Goal: Transaction & Acquisition: Purchase product/service

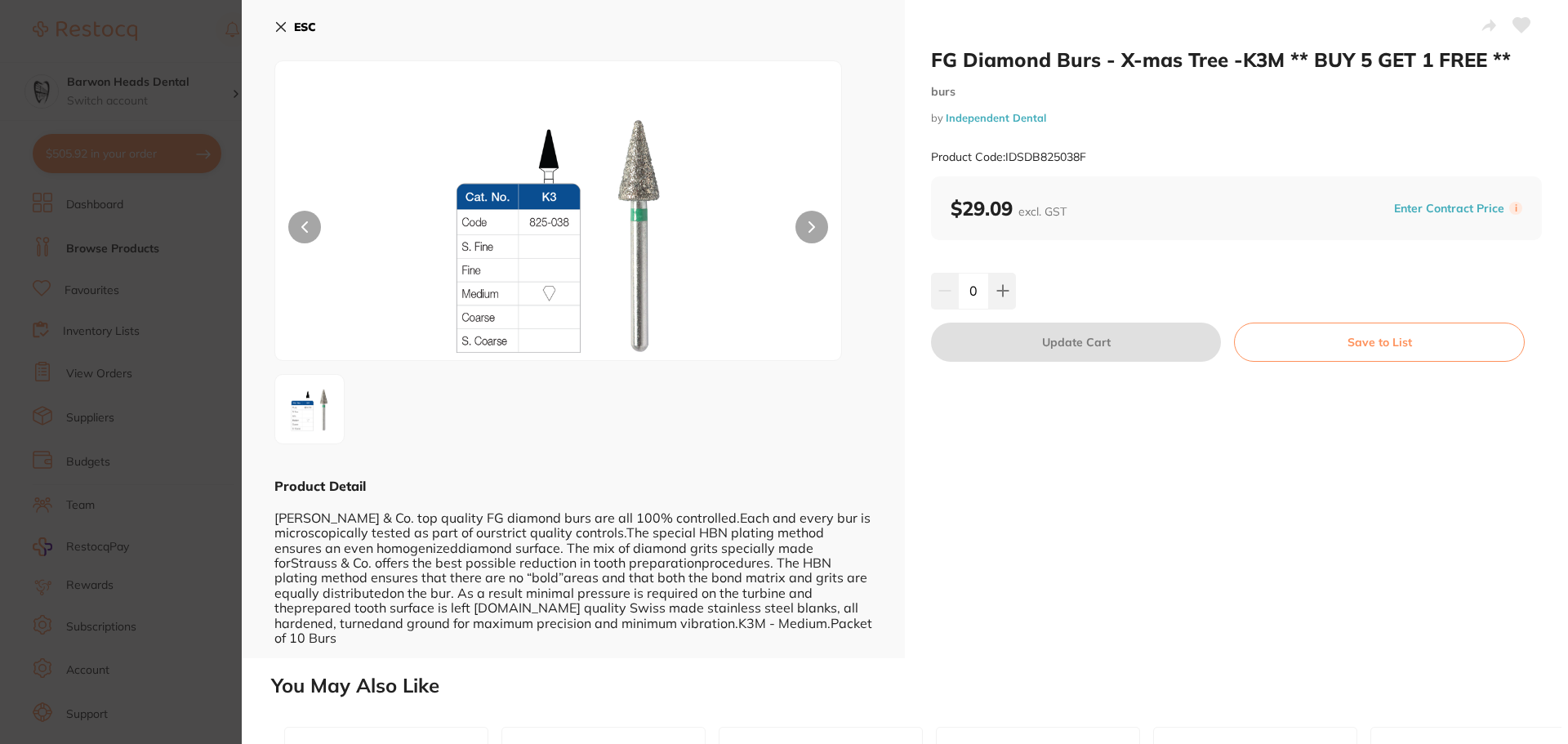
click at [277, 25] on icon at bounding box center [280, 26] width 13 height 13
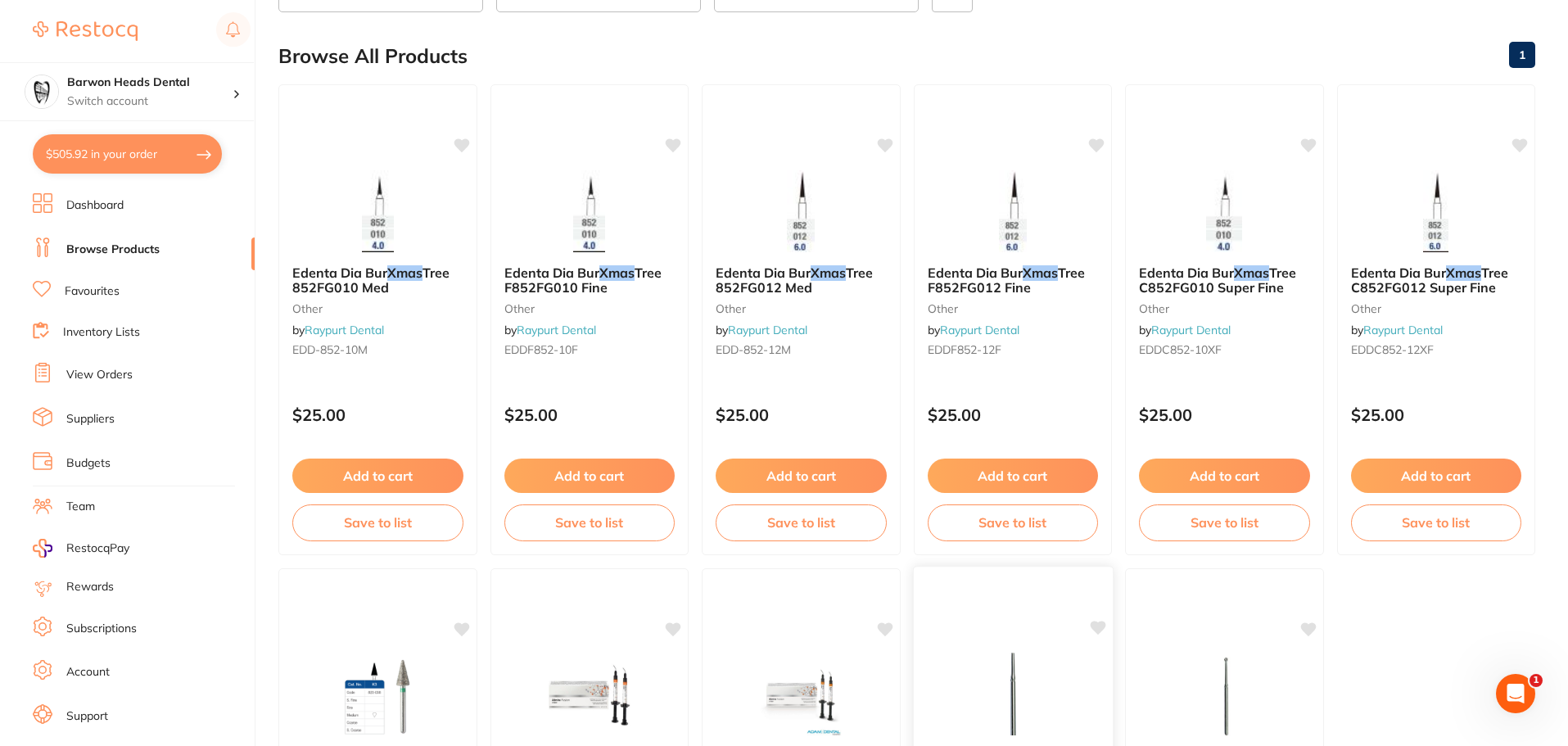
scroll to position [115, 0]
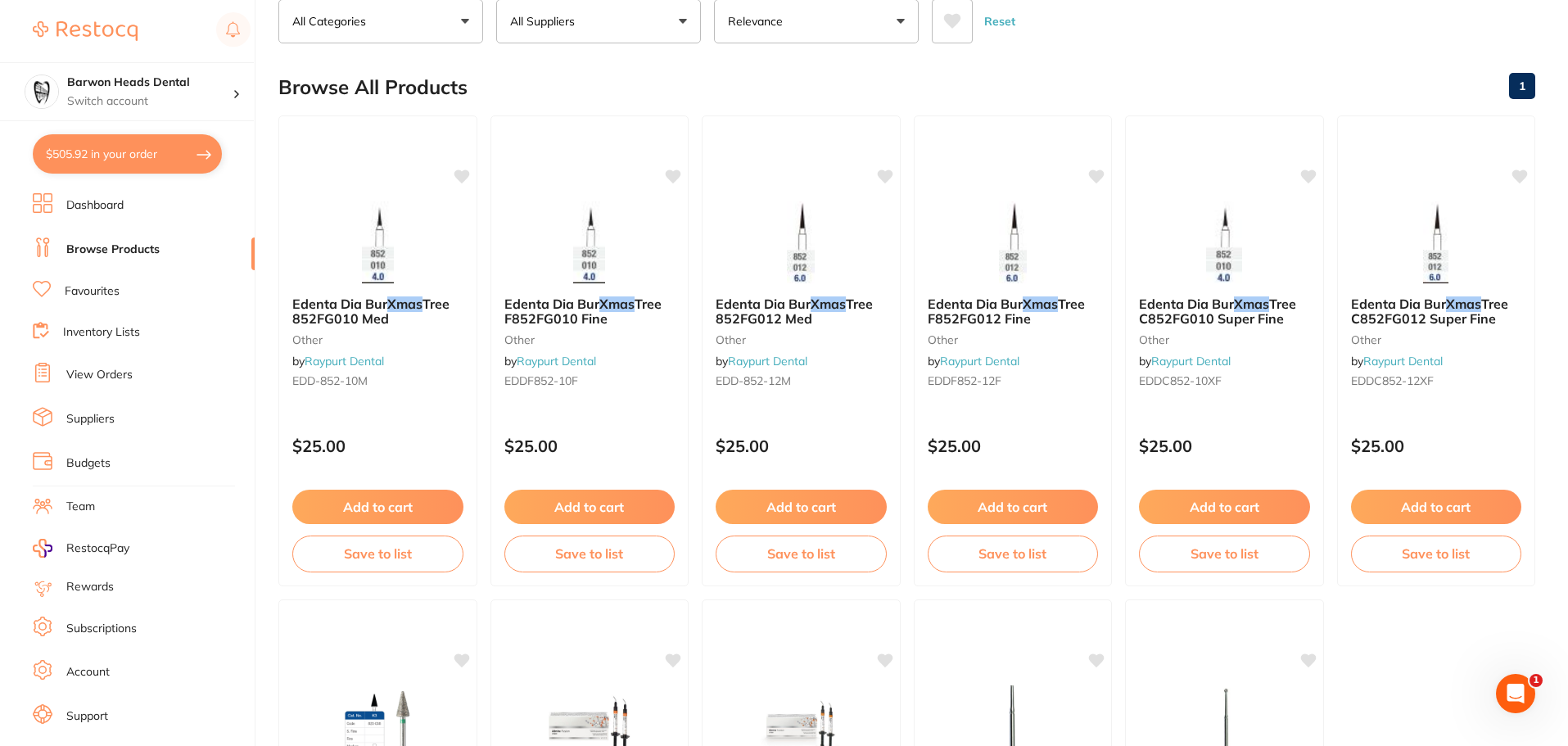
click at [124, 156] on button "$505.92 in your order" at bounding box center [128, 154] width 189 height 39
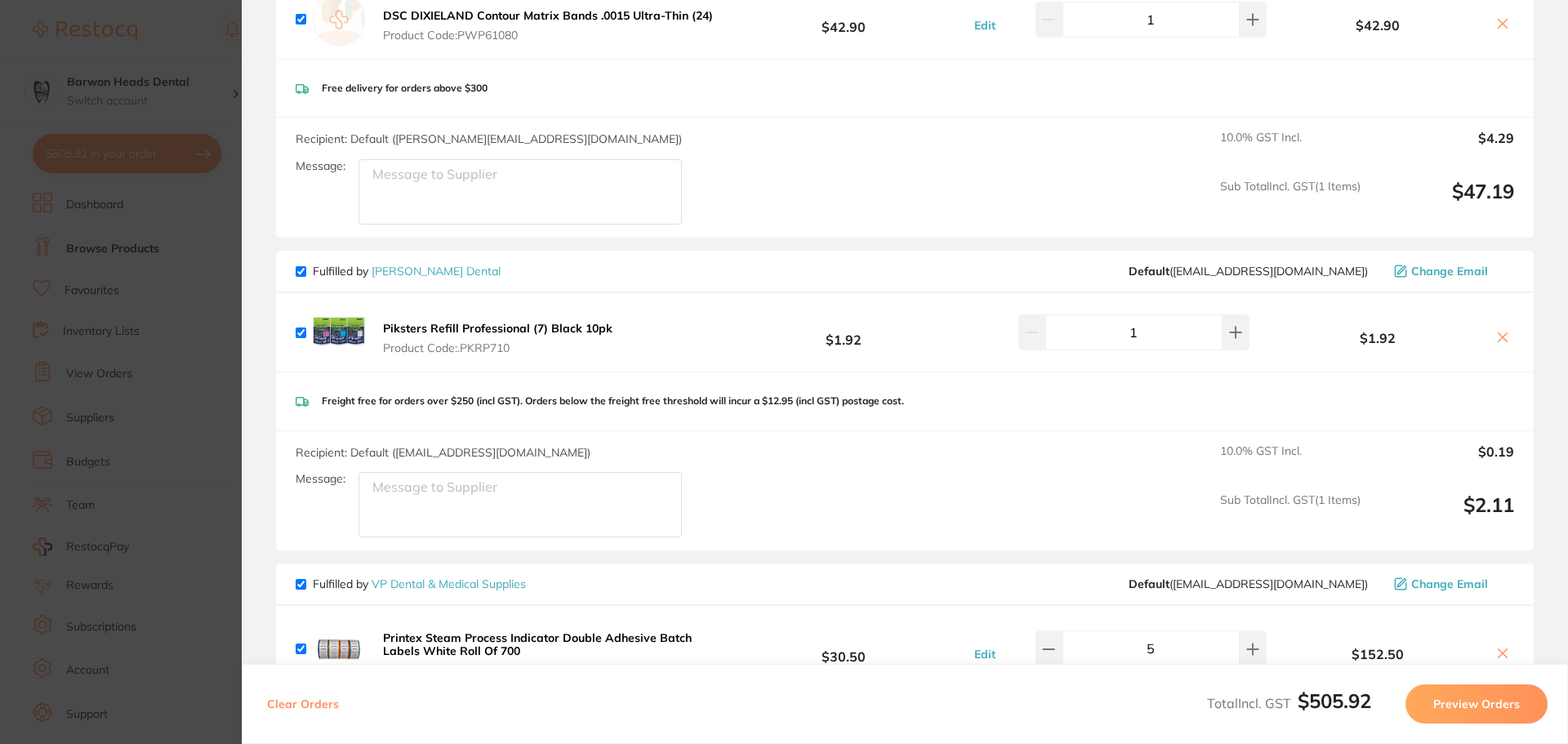
scroll to position [1061, 0]
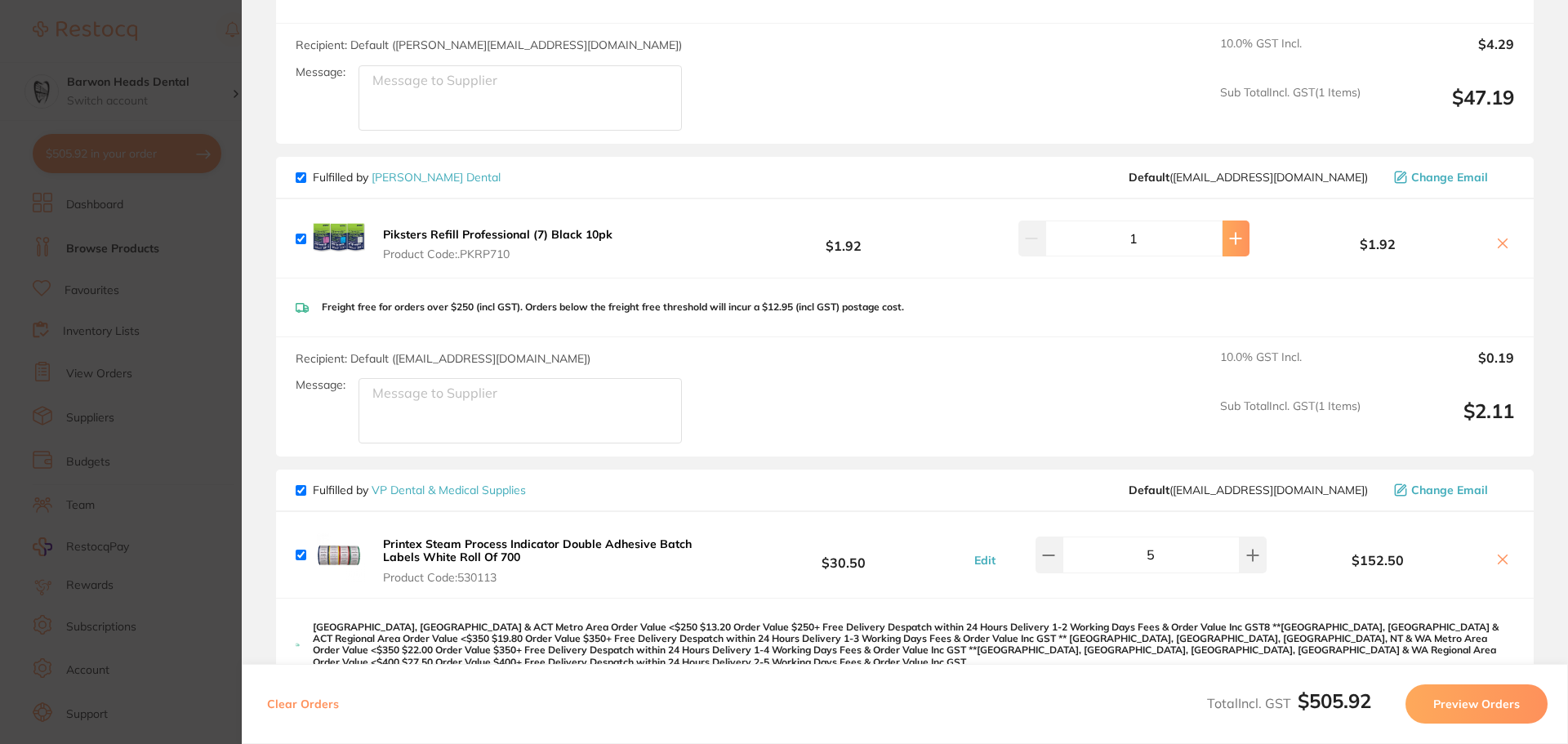
click at [1229, 231] on icon at bounding box center [1235, 237] width 13 height 13
type input "5"
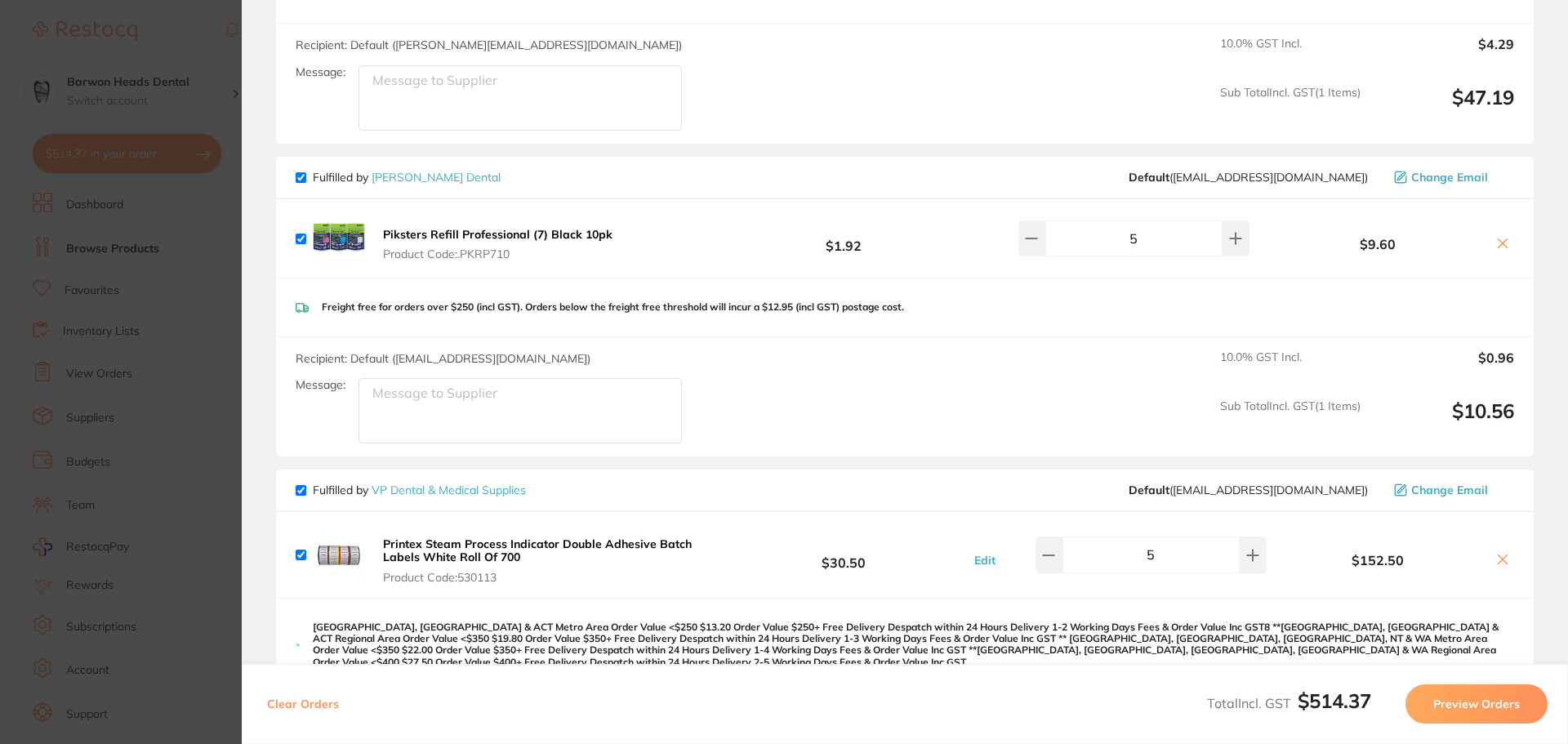
click at [885, 385] on div "Recipient: Default ( [EMAIL_ADDRESS][DOMAIN_NAME] ) Message: 10.0 % GST Incl. $…" at bounding box center [905, 397] width 1258 height 120
click at [502, 227] on b "Piksters Refill Professional (7) Black 10pk" at bounding box center [498, 233] width 230 height 15
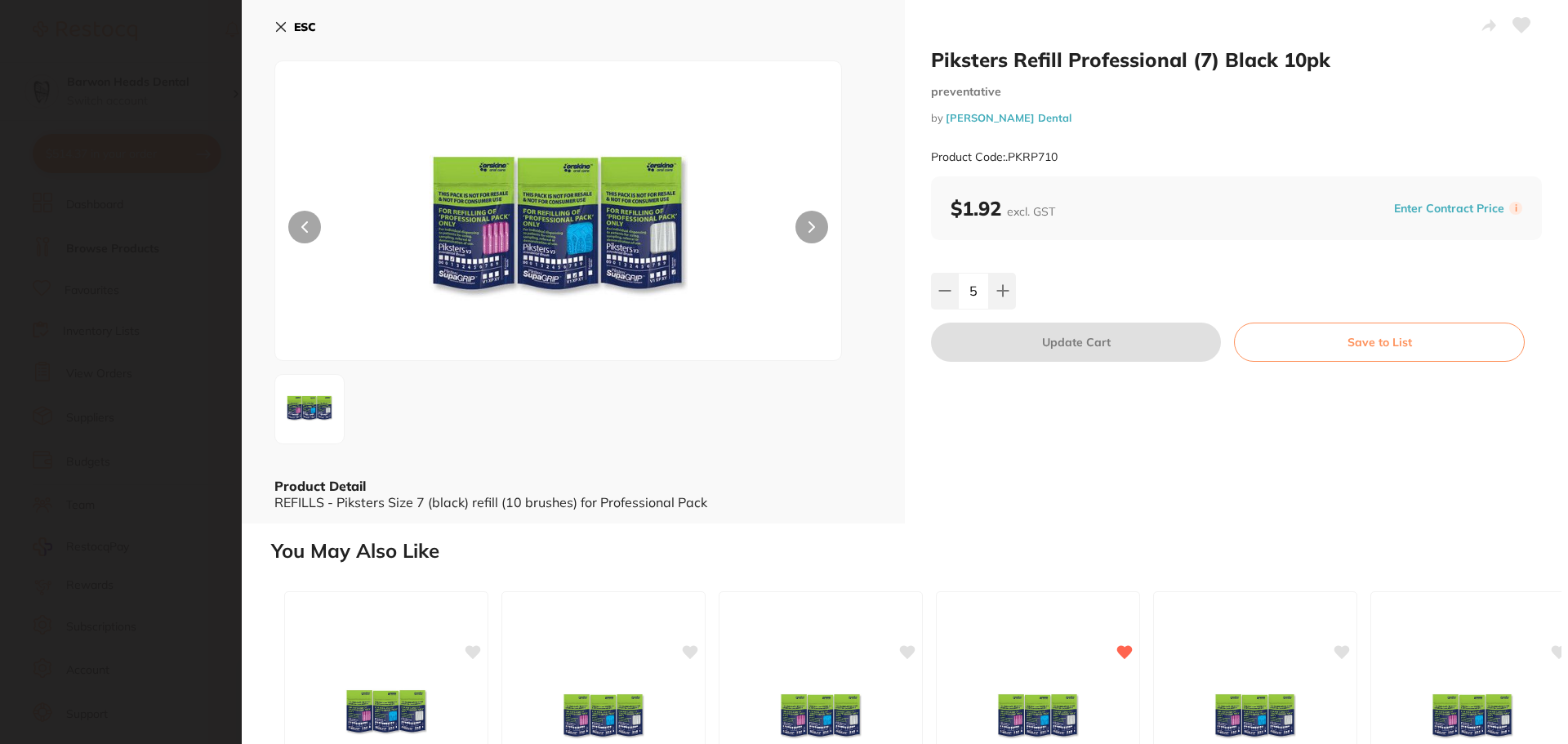
scroll to position [0, 0]
click at [938, 302] on button at bounding box center [944, 290] width 27 height 36
type input "4"
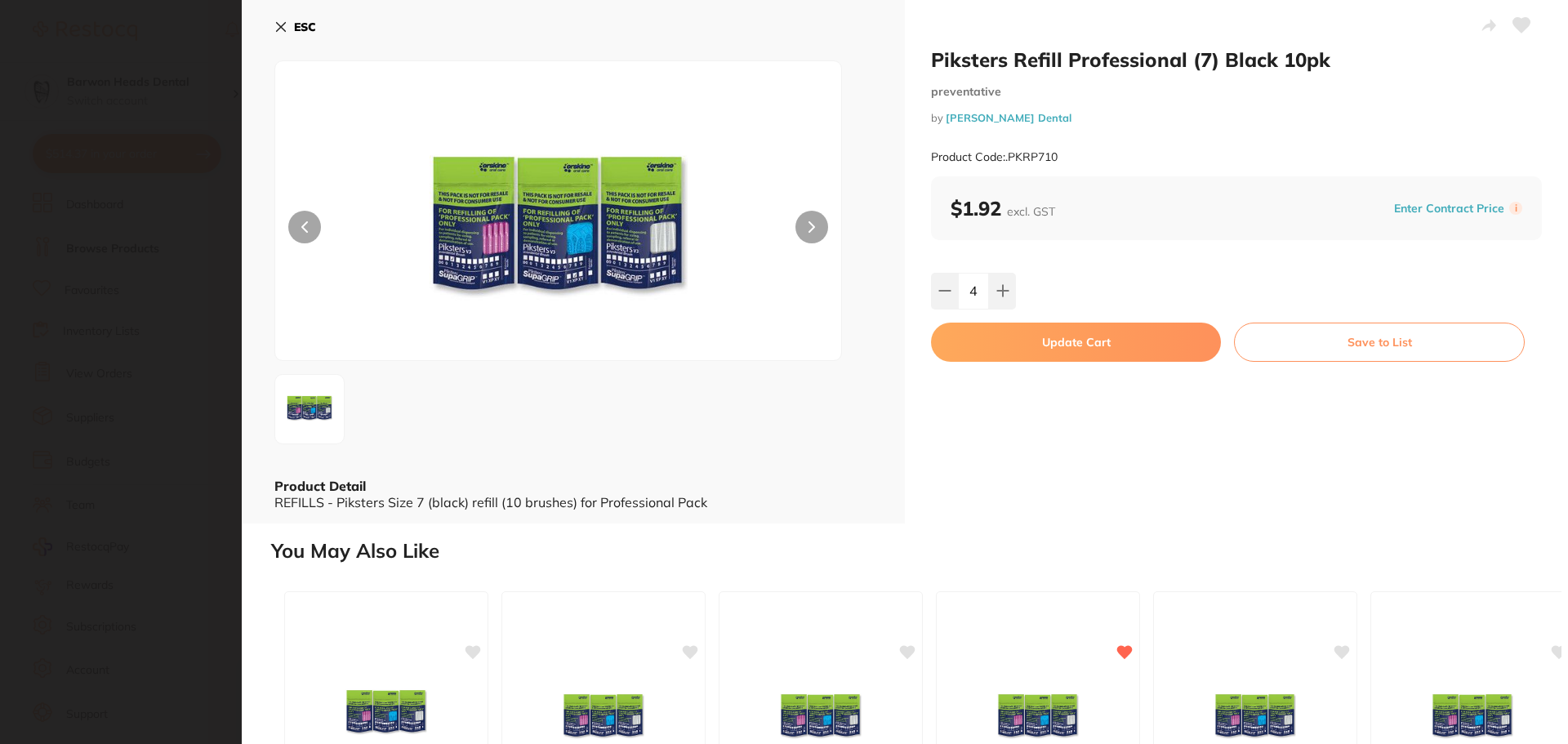
click at [1016, 346] on button "Update Cart" at bounding box center [1076, 342] width 290 height 39
type input "4"
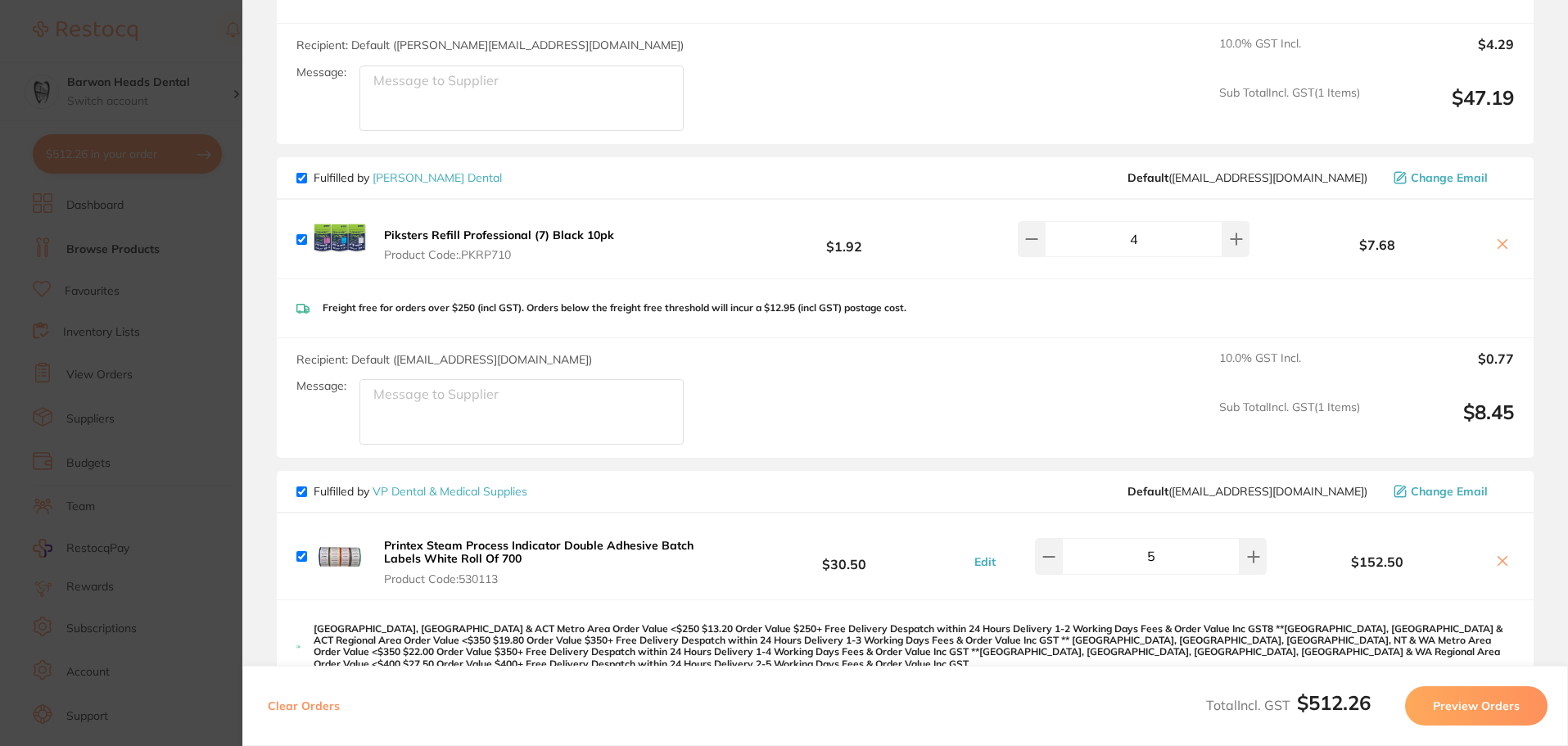
click at [438, 227] on b "Piksters Refill Professional (7) Black 10pk" at bounding box center [499, 234] width 230 height 15
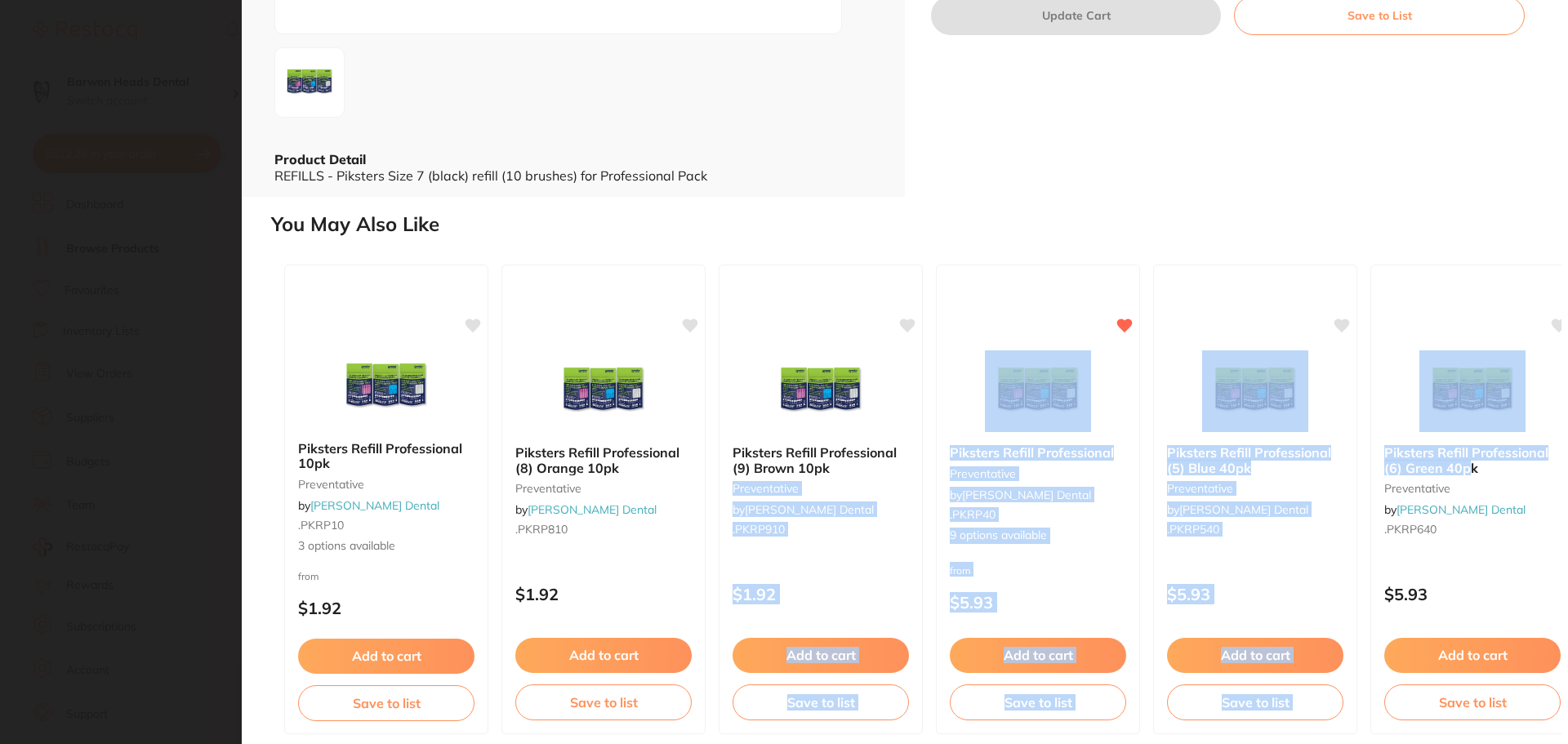
drag, startPoint x: 1472, startPoint y: 471, endPoint x: 1422, endPoint y: 159, distance: 316.0
click at [912, 473] on div "Piksters Refill Professional 10pk preventative by [PERSON_NAME] Dental .PKRP10 …" at bounding box center [916, 500] width 1291 height 496
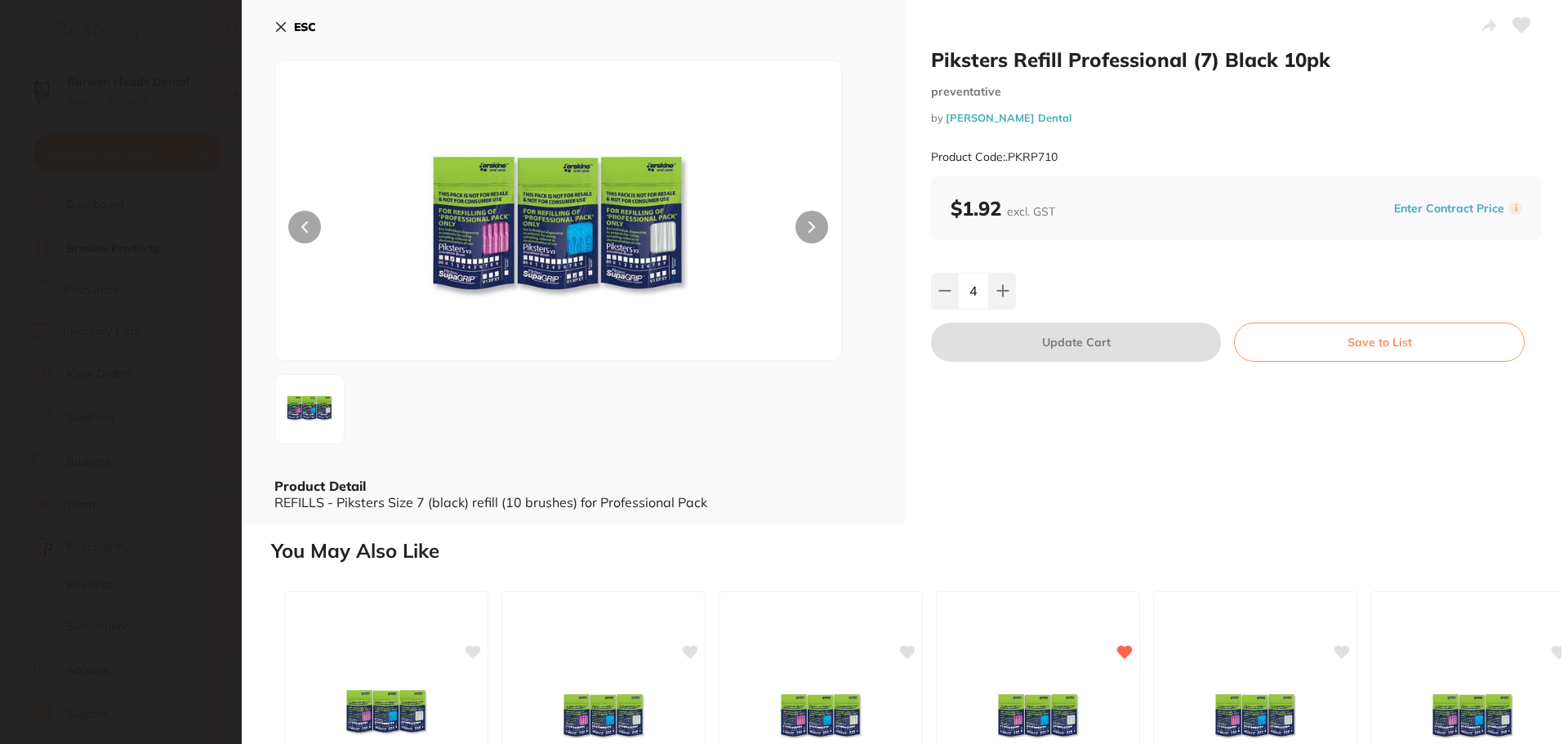
click at [285, 23] on icon at bounding box center [281, 27] width 9 height 9
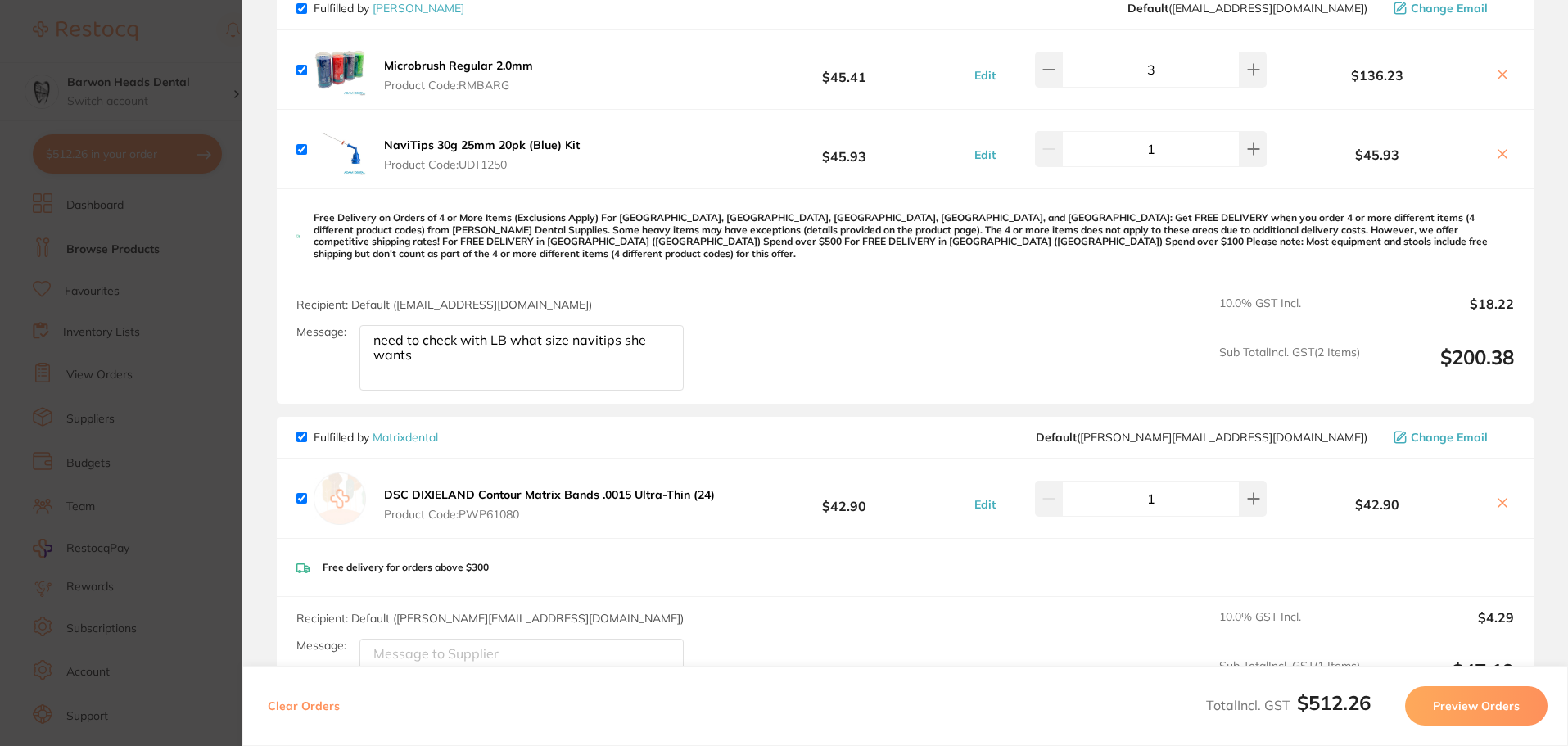
click at [189, 23] on section "Update RRP Set your pre negotiated price for this item. Item Agreed RRP (excl. …" at bounding box center [784, 373] width 1568 height 746
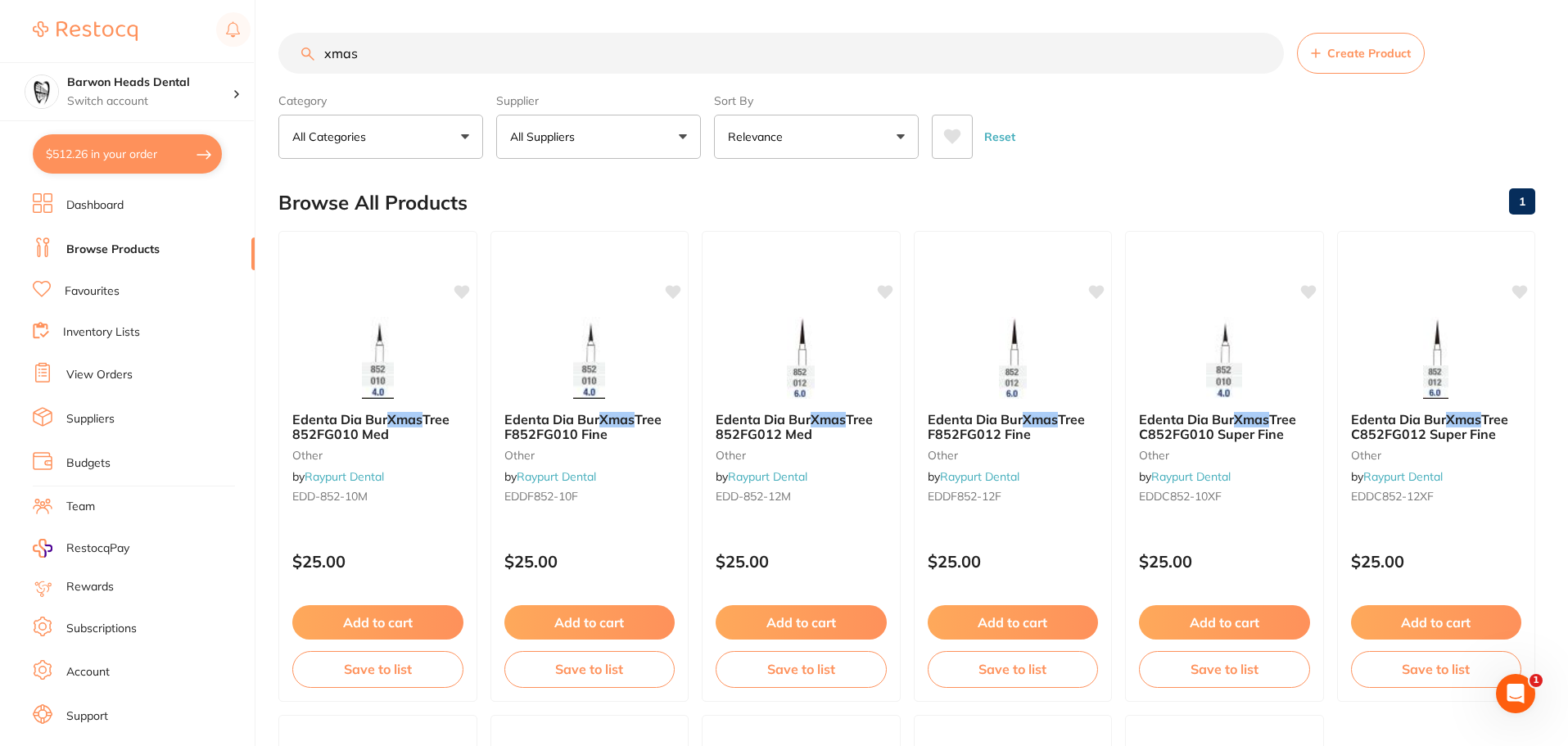
drag, startPoint x: 363, startPoint y: 61, endPoint x: 110, endPoint y: 46, distance: 253.4
click at [110, 46] on div "$512.26 Barwon Heads Dental Switch account Barwon Heads Dental Queenscliff Fami…" at bounding box center [784, 373] width 1568 height 746
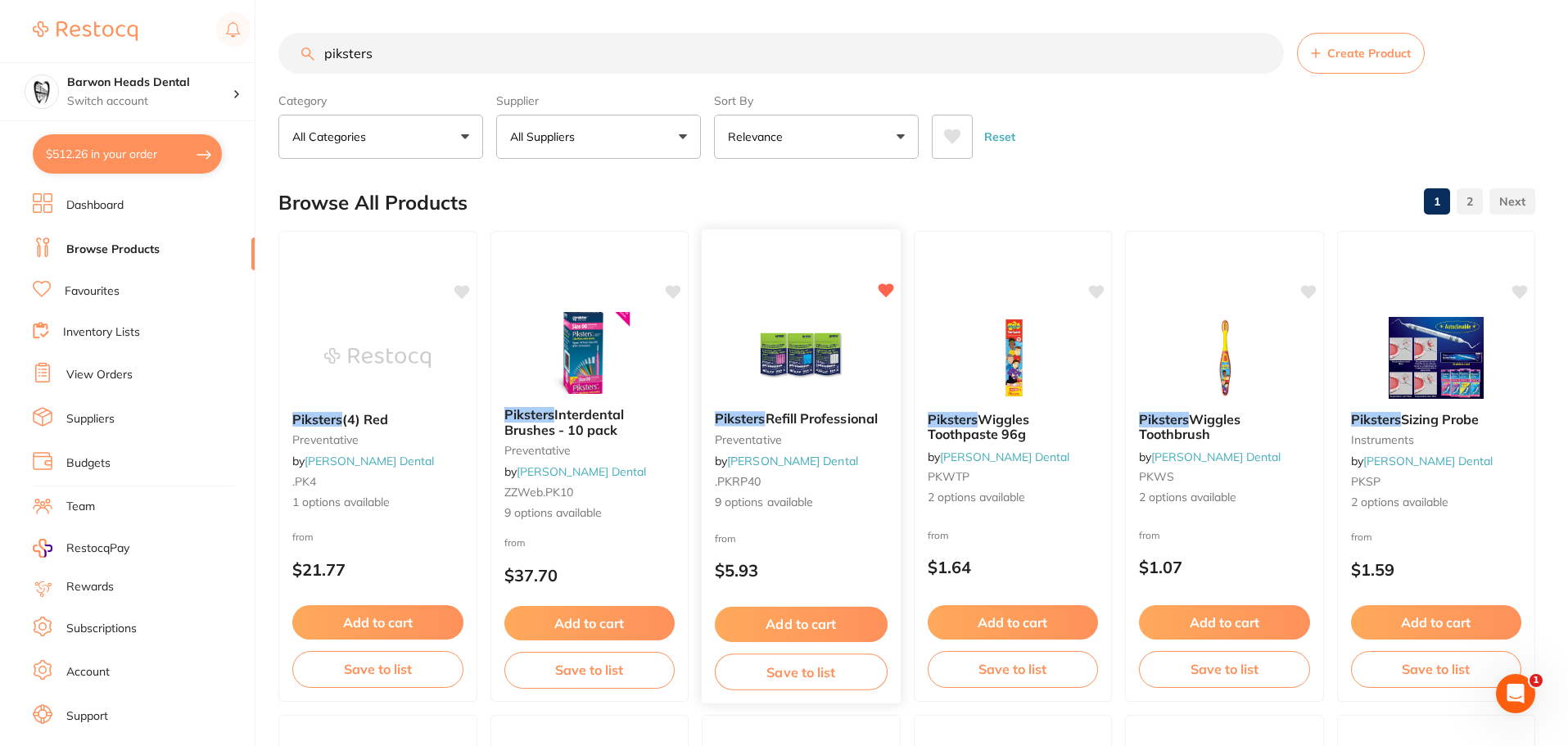
type input "piksters"
click at [849, 396] on img at bounding box center [802, 356] width 107 height 83
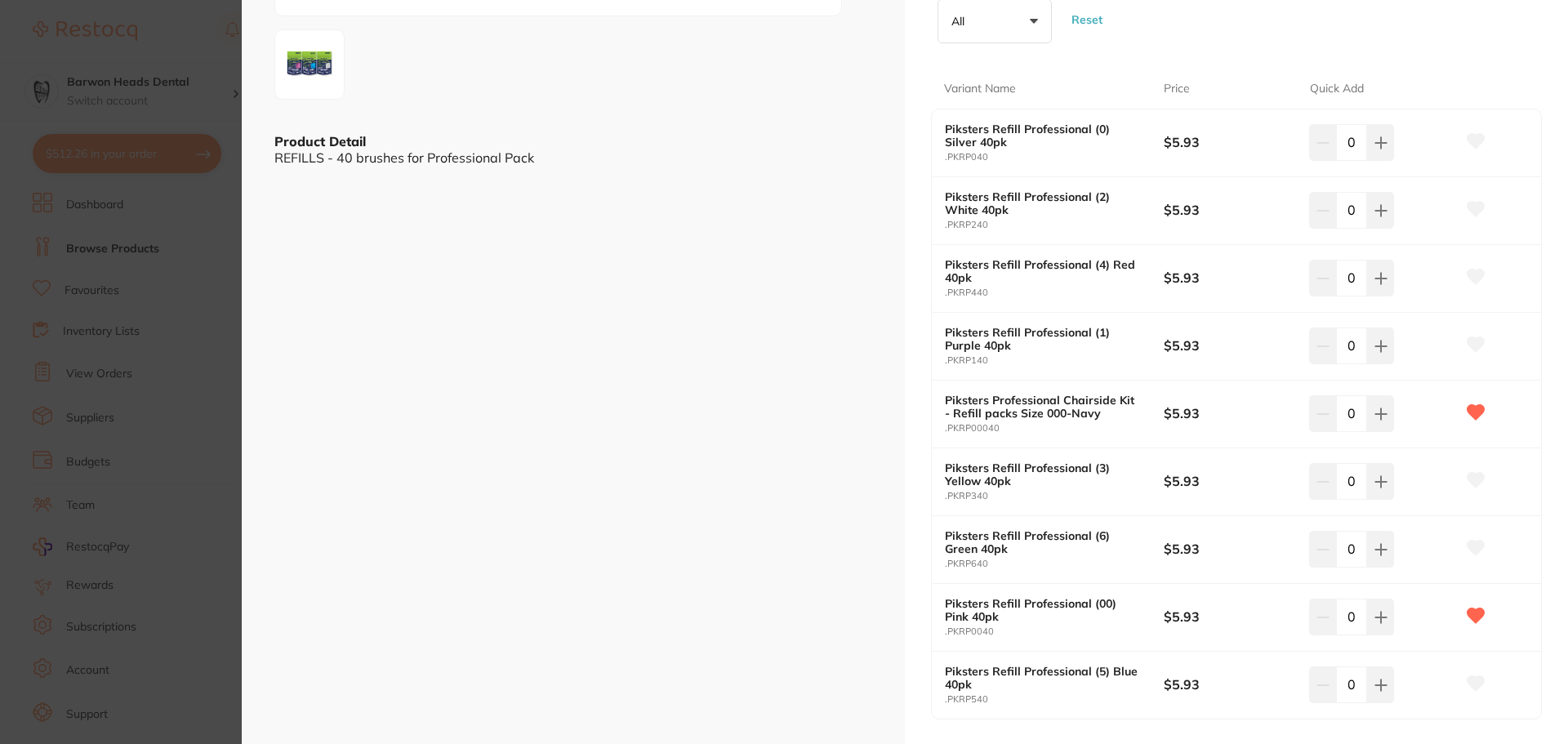
scroll to position [490, 0]
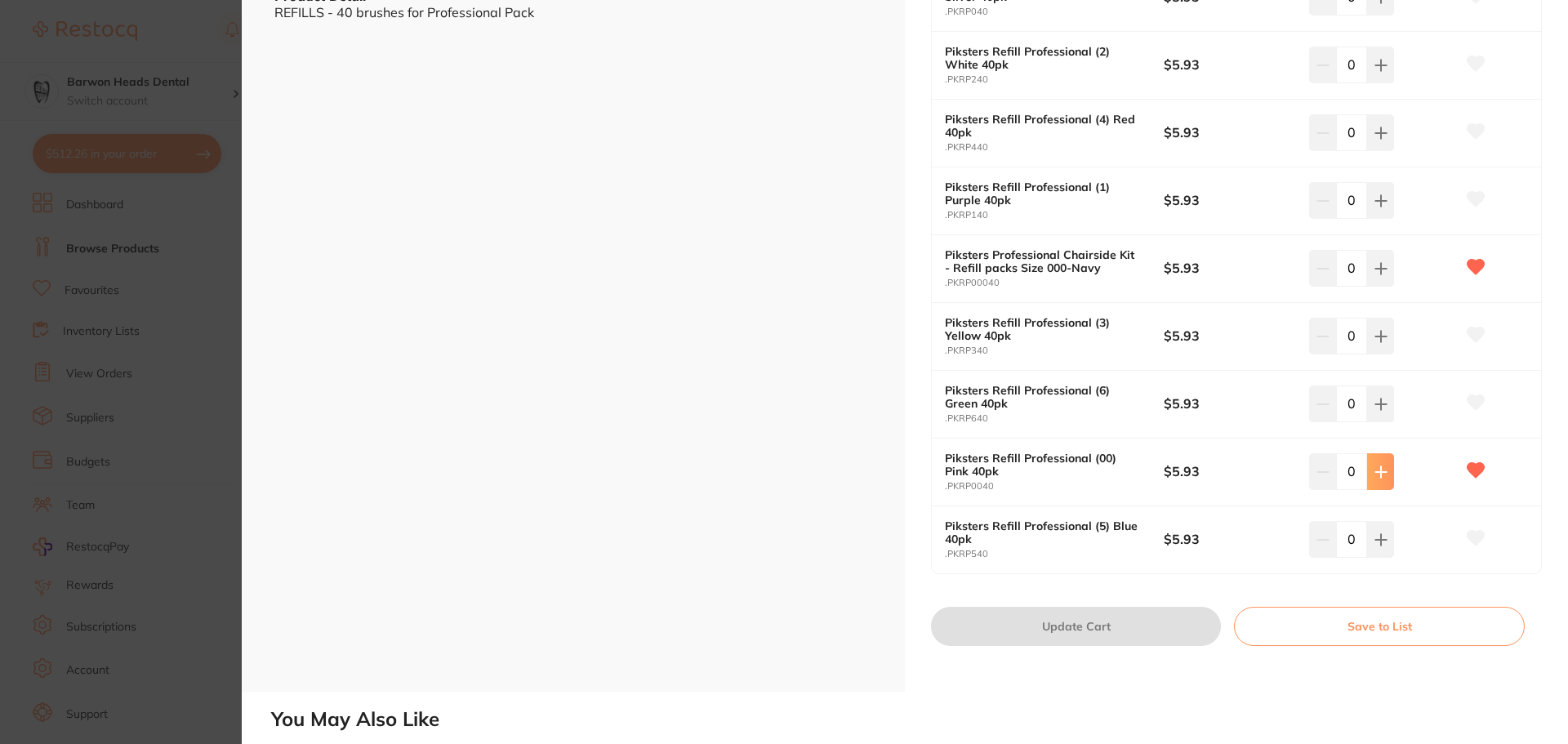
click at [1374, 470] on icon at bounding box center [1380, 472] width 13 height 13
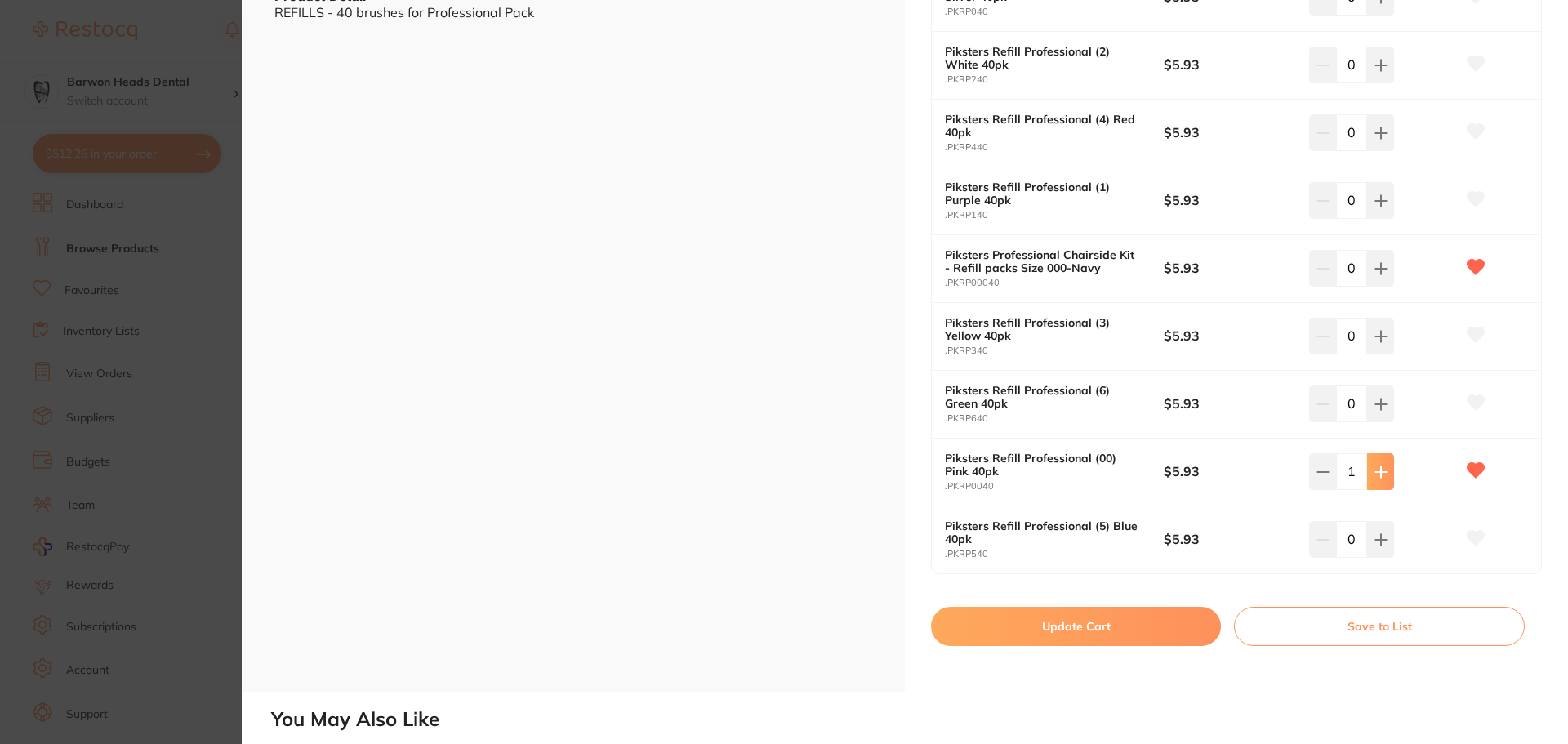
scroll to position [0, 0]
click at [1375, 471] on icon at bounding box center [1380, 471] width 11 height 11
type input "3"
click at [1387, 201] on button at bounding box center [1380, 199] width 27 height 36
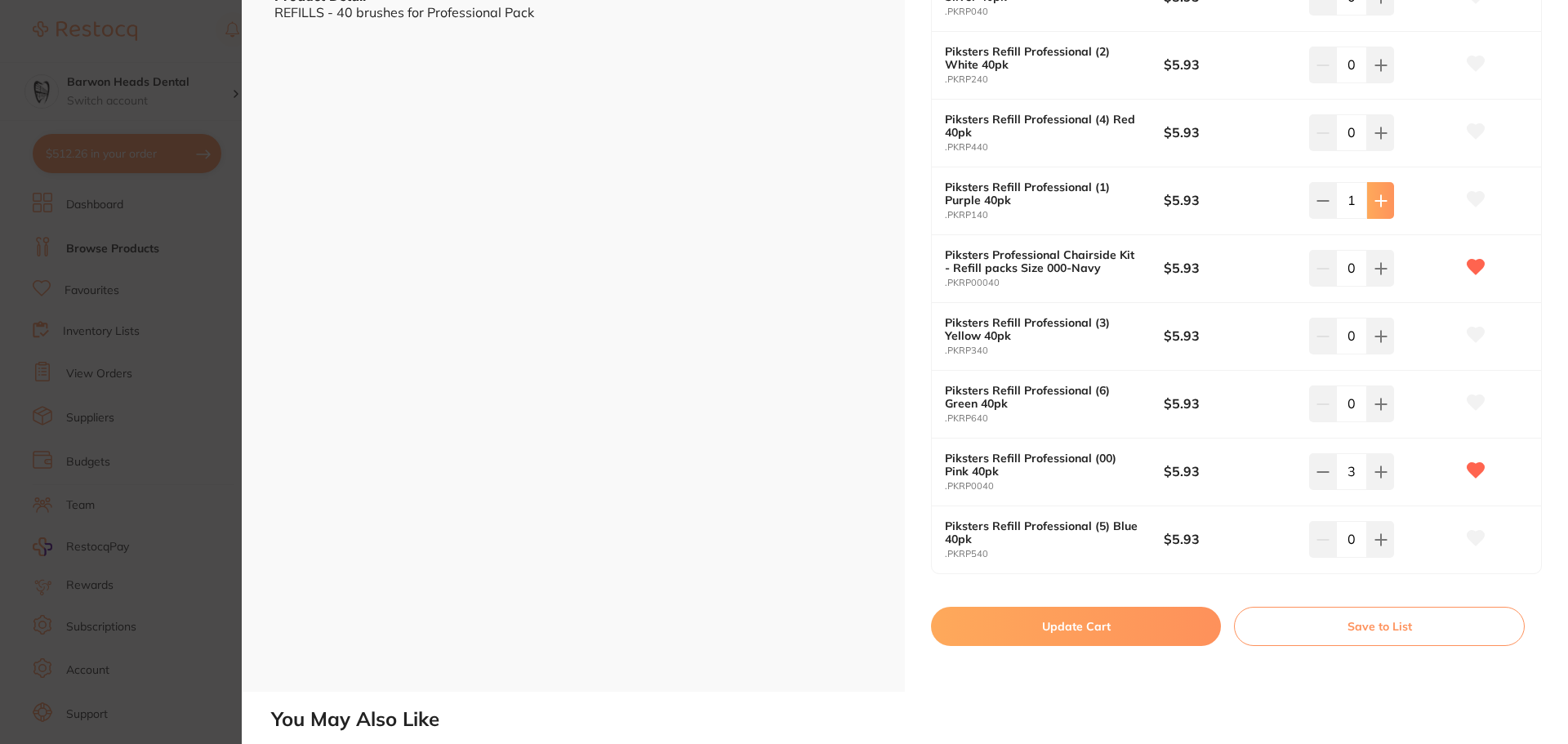
click at [1387, 201] on button at bounding box center [1380, 199] width 27 height 36
click at [1377, 206] on icon at bounding box center [1380, 200] width 11 height 11
click at [1381, 203] on icon at bounding box center [1380, 200] width 13 height 13
type input "4"
click at [1389, 471] on button at bounding box center [1380, 471] width 27 height 36
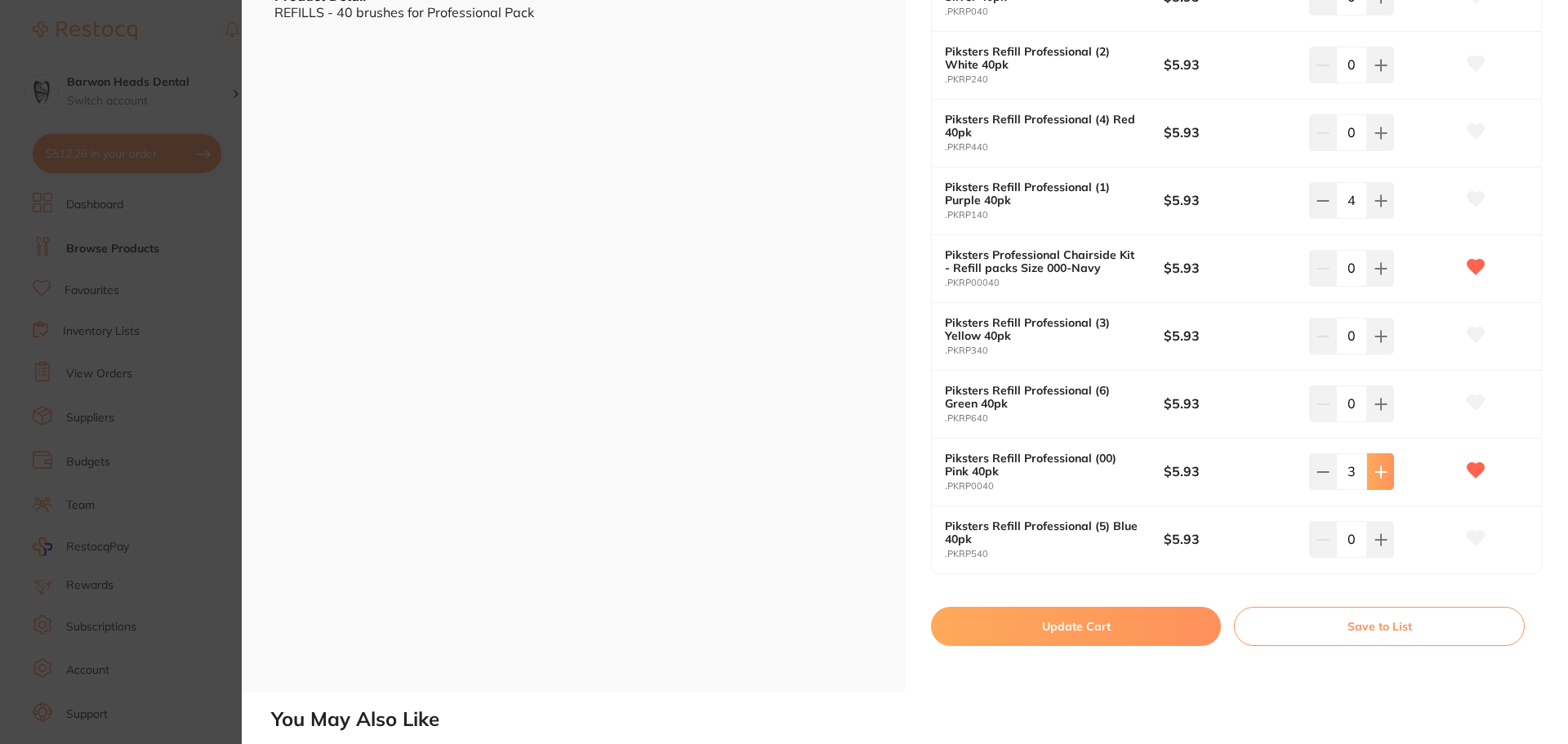
type input "4"
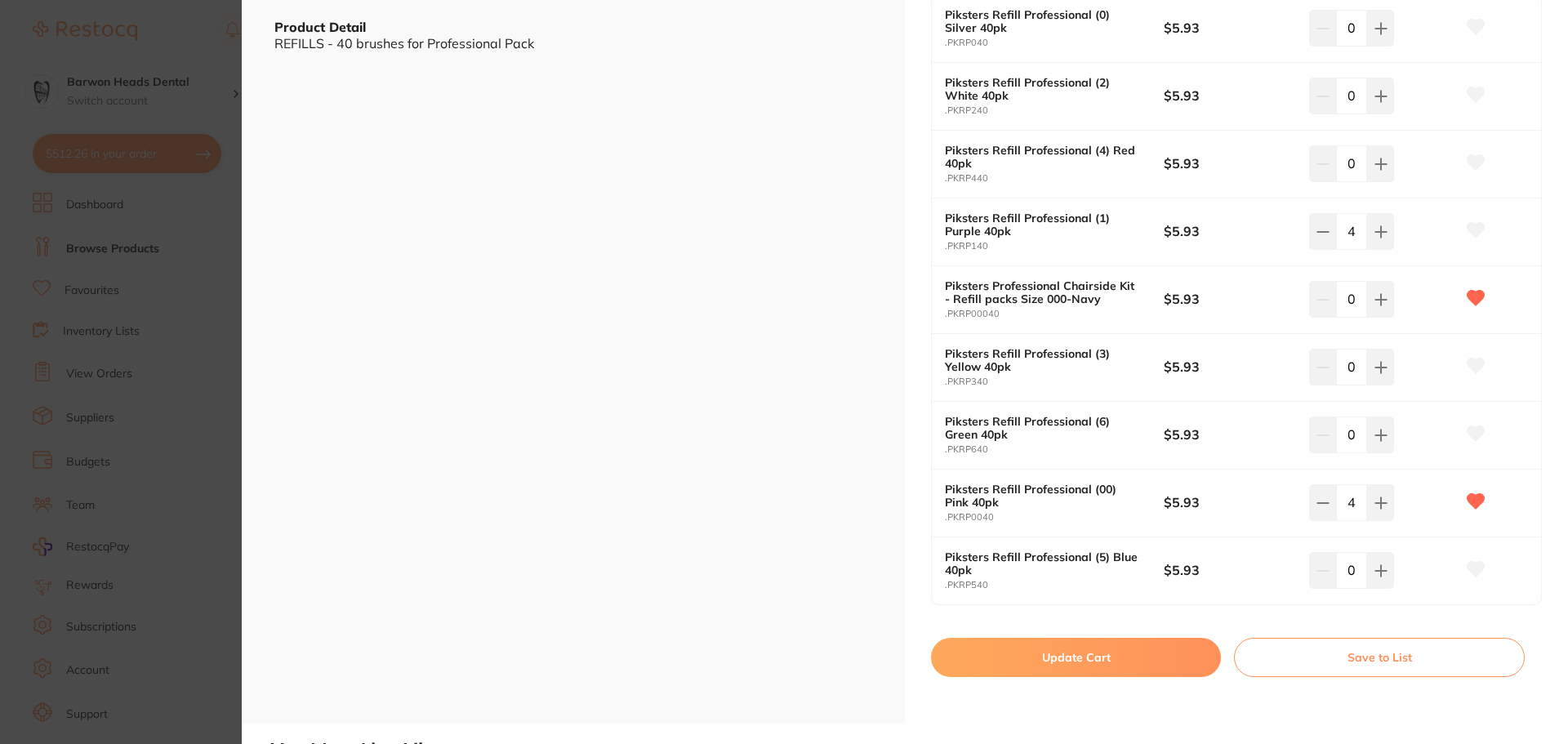
scroll to position [490, 0]
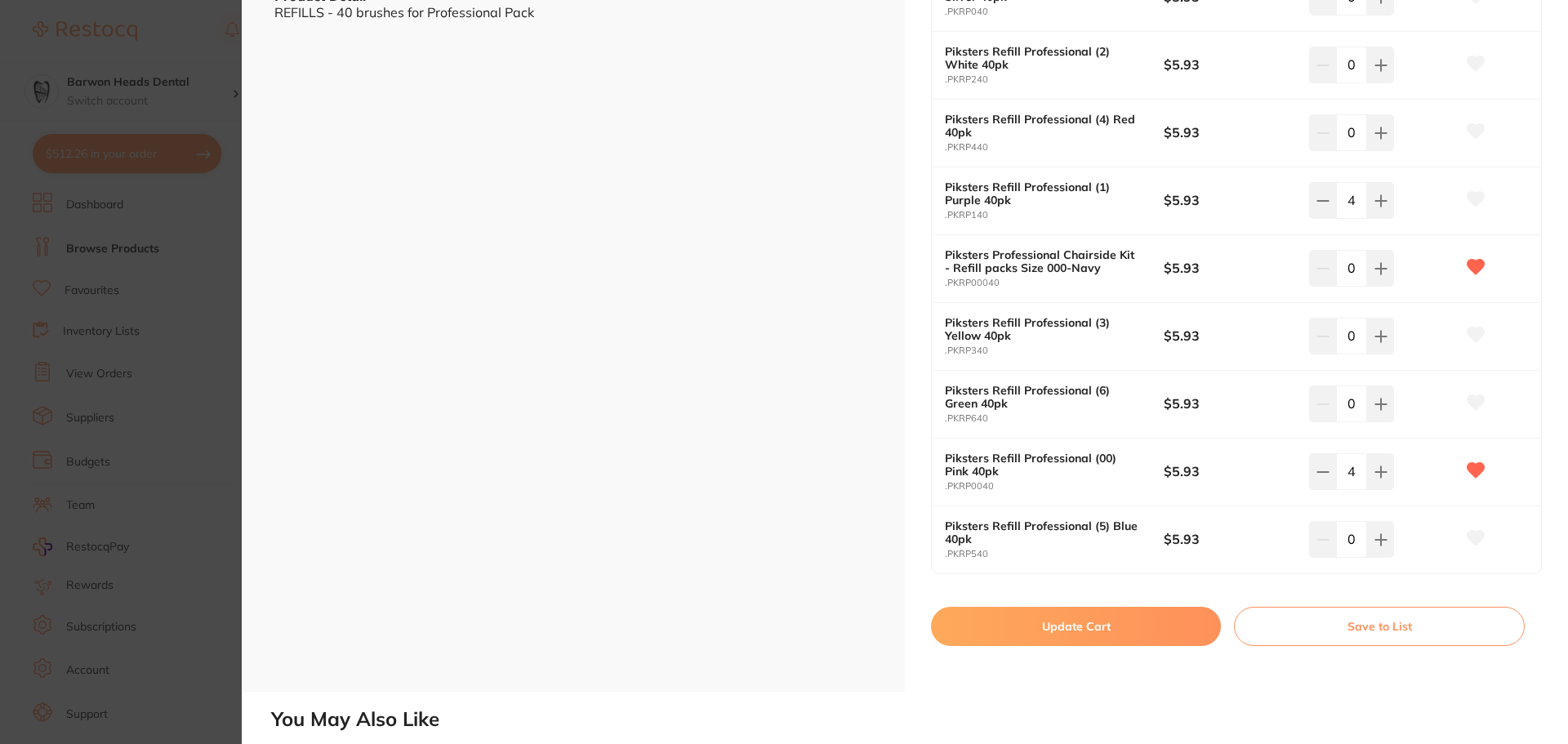
click at [1123, 640] on button "Update Cart" at bounding box center [1076, 626] width 290 height 39
checkbox input "false"
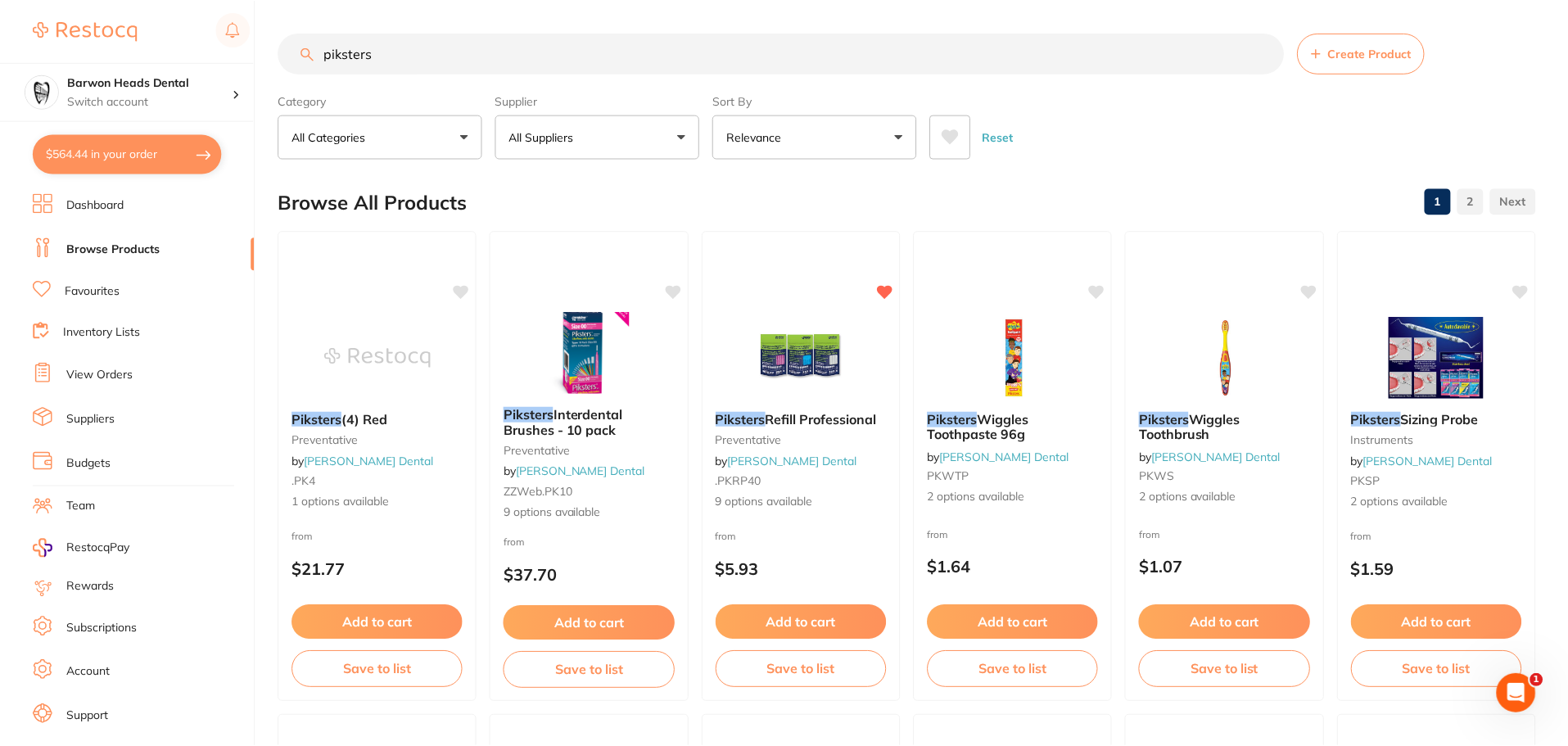
scroll to position [3, 0]
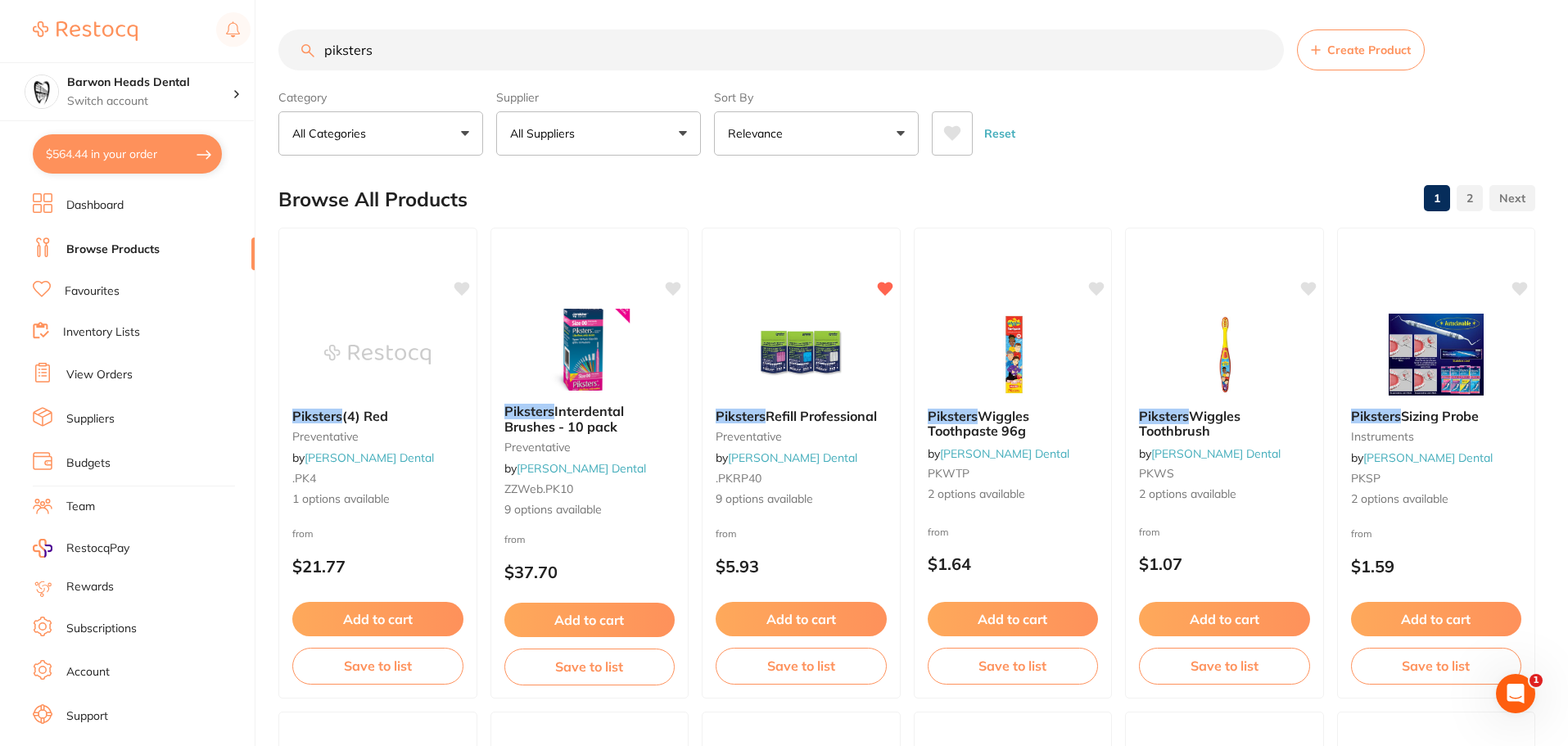
click at [122, 148] on button "$564.44 in your order" at bounding box center [128, 154] width 189 height 39
checkbox input "true"
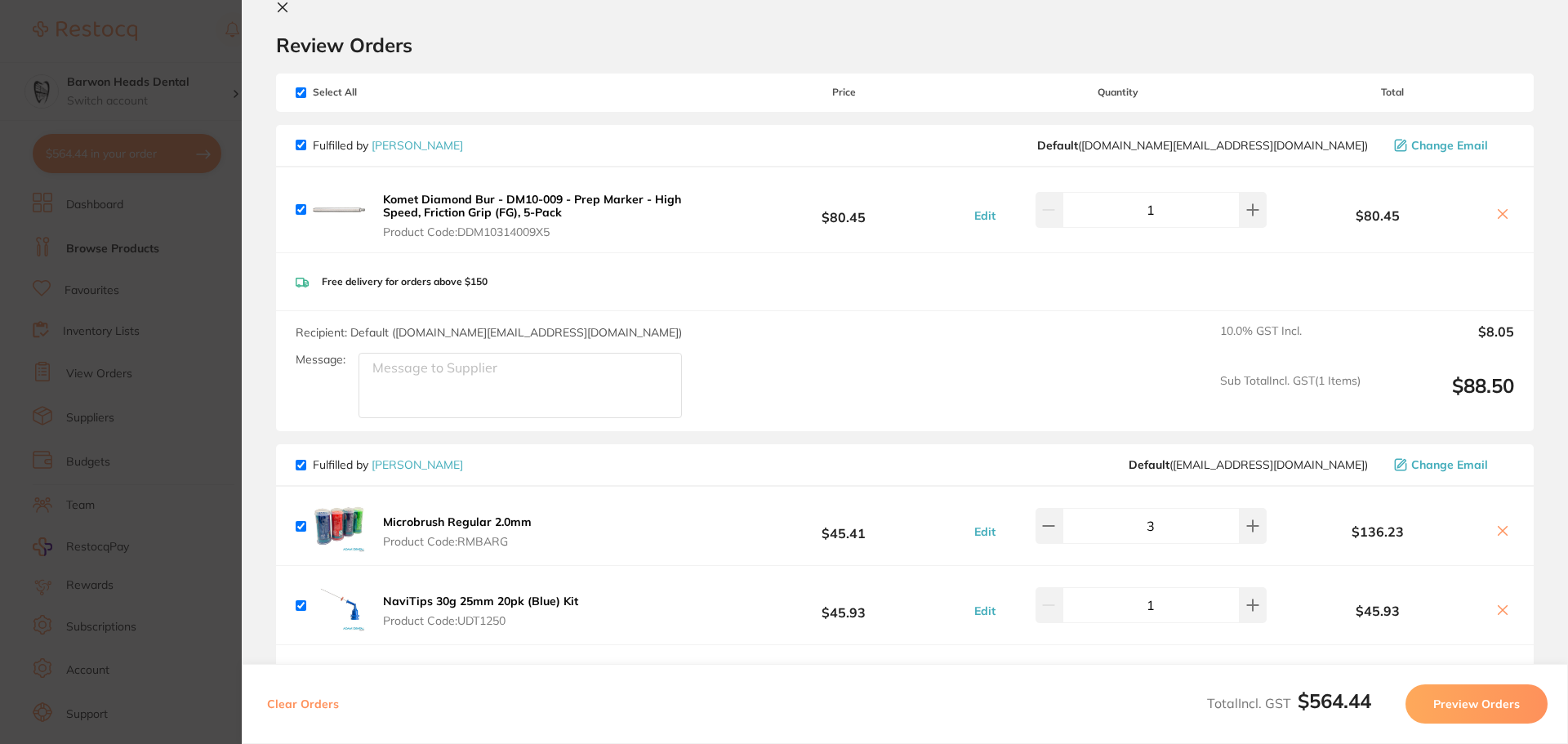
scroll to position [0, 0]
